Goal: Transaction & Acquisition: Download file/media

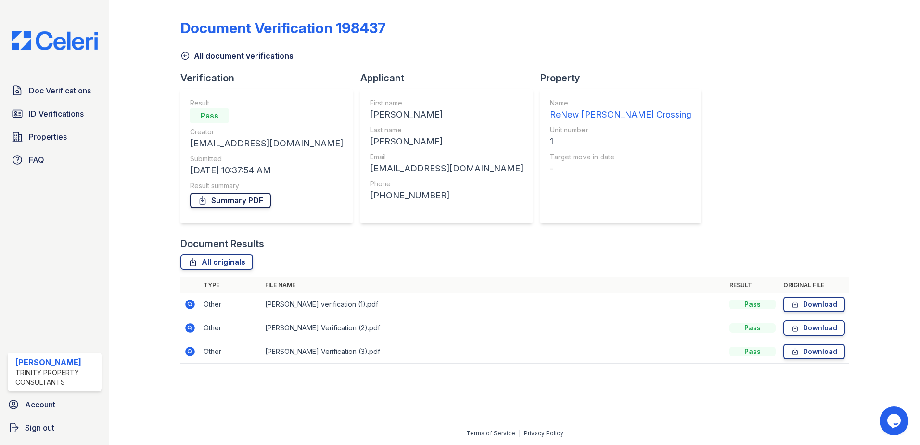
click at [222, 193] on link "Summary PDF" at bounding box center [230, 200] width 81 height 15
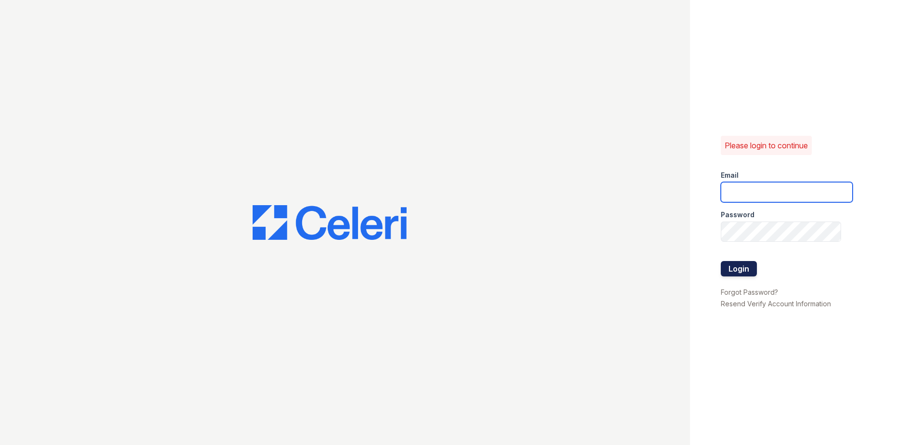
type input "sclarke@trinity-pm.com"
click at [743, 272] on button "Login" at bounding box center [739, 268] width 36 height 15
click at [740, 272] on button "Login" at bounding box center [739, 268] width 36 height 15
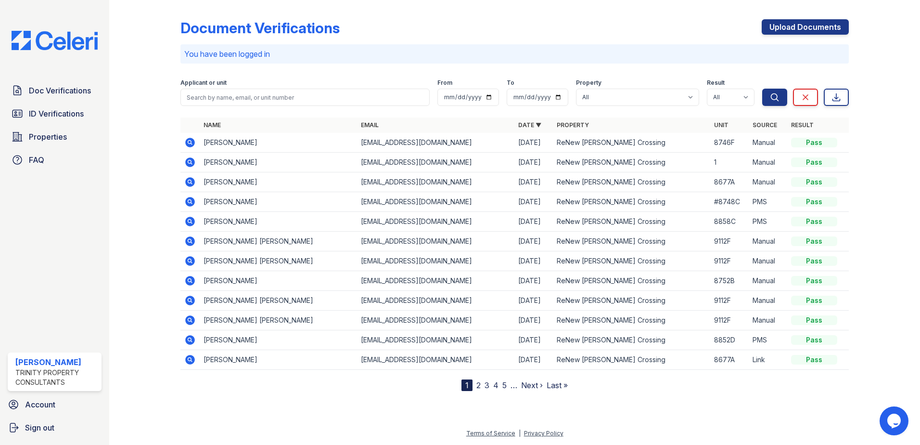
click at [189, 160] on icon at bounding box center [190, 162] width 10 height 10
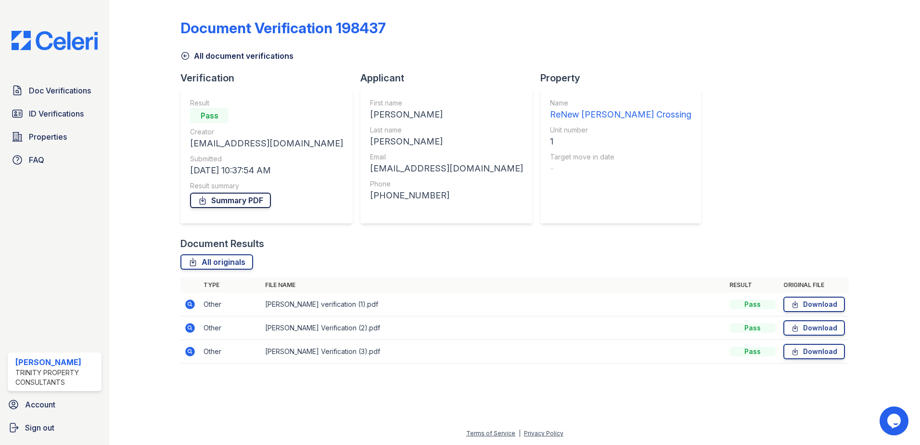
click at [256, 202] on link "Summary PDF" at bounding box center [230, 200] width 81 height 15
click at [815, 352] on link "Download" at bounding box center [815, 351] width 62 height 15
